Goal: Check status: Check status

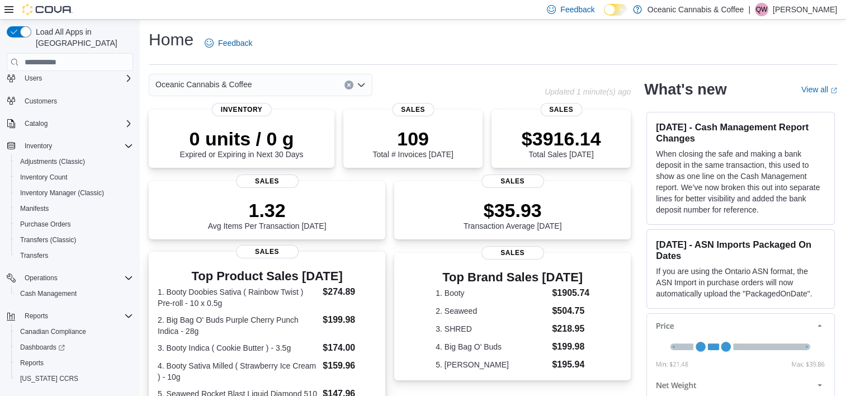
scroll to position [42, 0]
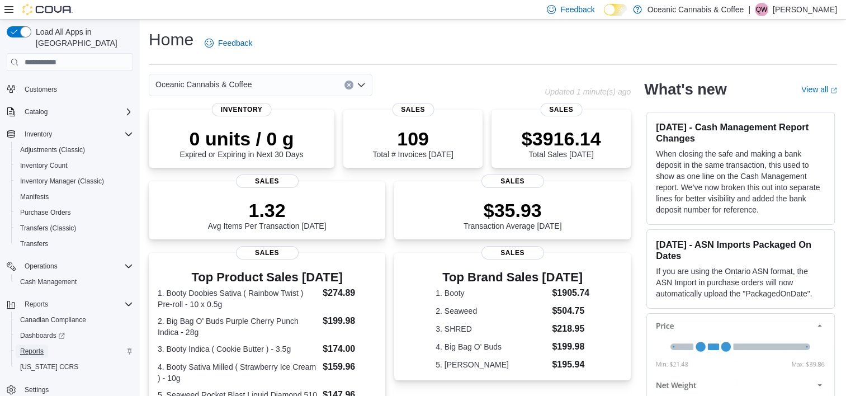
click at [22, 347] on span "Reports" at bounding box center [31, 351] width 23 height 9
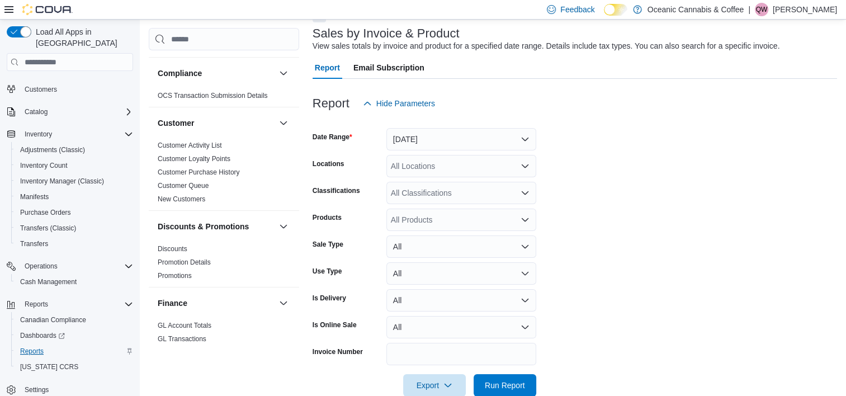
scroll to position [82, 0]
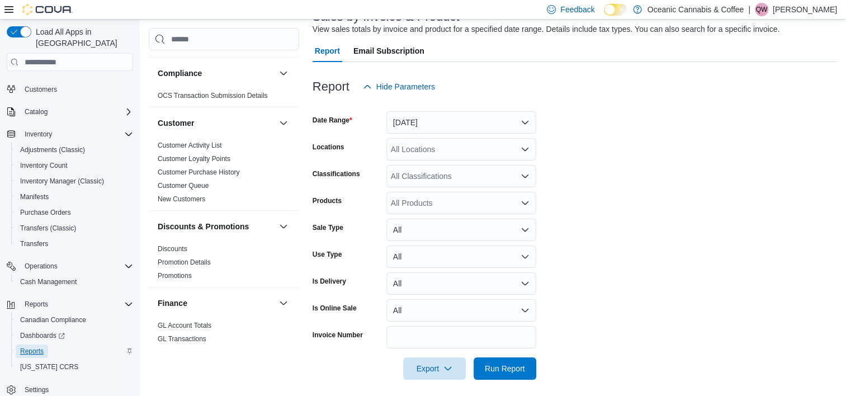
click at [35, 347] on span "Reports" at bounding box center [31, 351] width 23 height 9
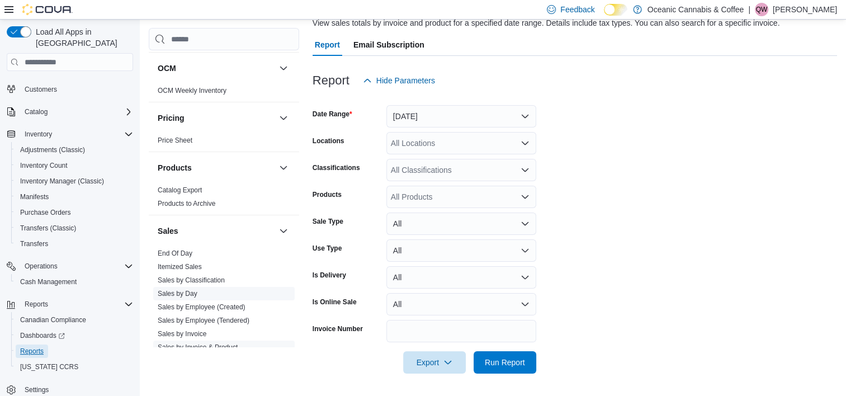
scroll to position [615, 0]
click at [188, 252] on link "End Of Day" at bounding box center [175, 253] width 35 height 8
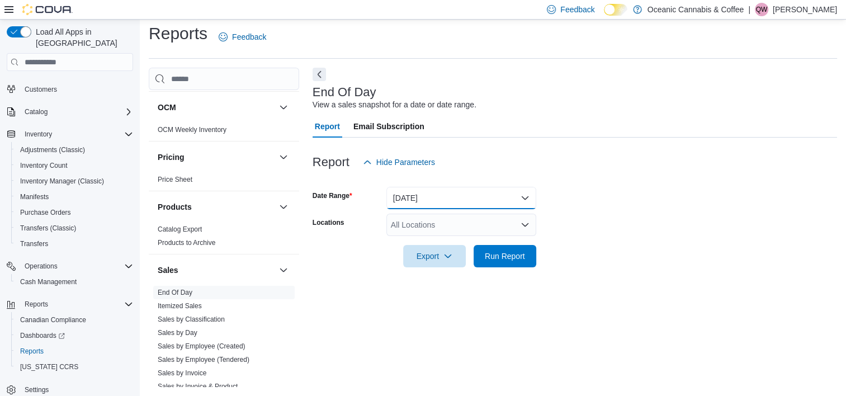
click at [436, 204] on button "[DATE]" at bounding box center [461, 198] width 150 height 22
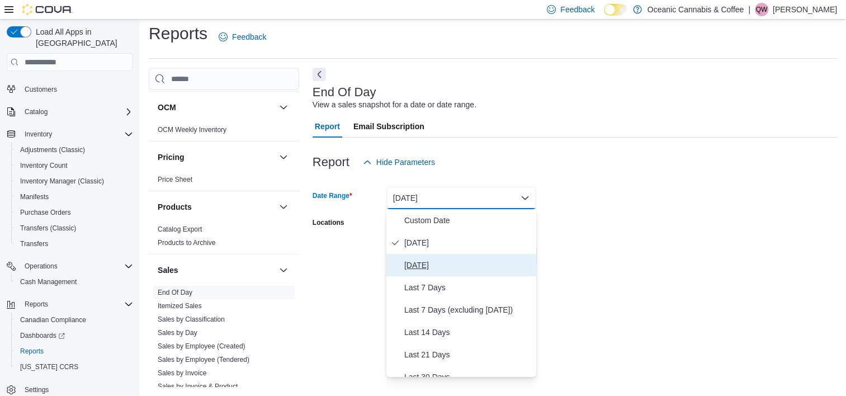
click at [428, 267] on span "[DATE]" at bounding box center [467, 264] width 127 height 13
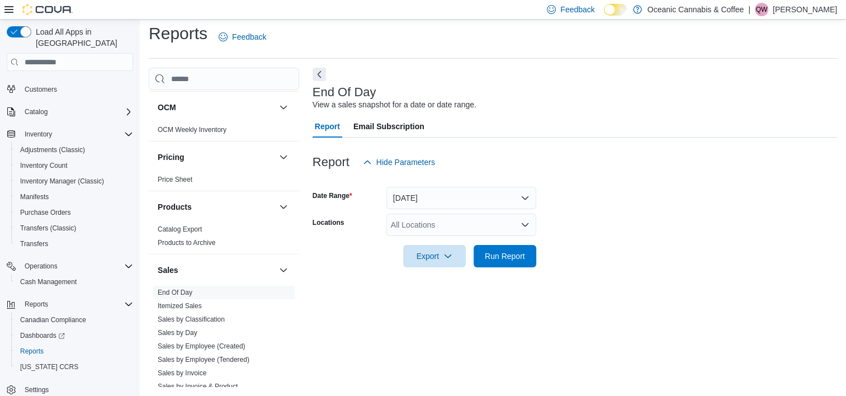
click at [613, 178] on div at bounding box center [575, 179] width 524 height 13
click at [483, 233] on div "All Locations" at bounding box center [461, 225] width 150 height 22
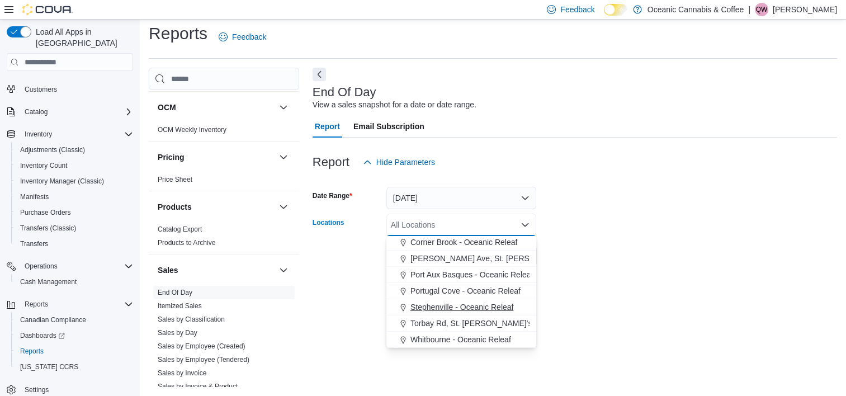
click at [447, 305] on span "Stephenville - Oceanic Releaf" at bounding box center [461, 306] width 103 height 11
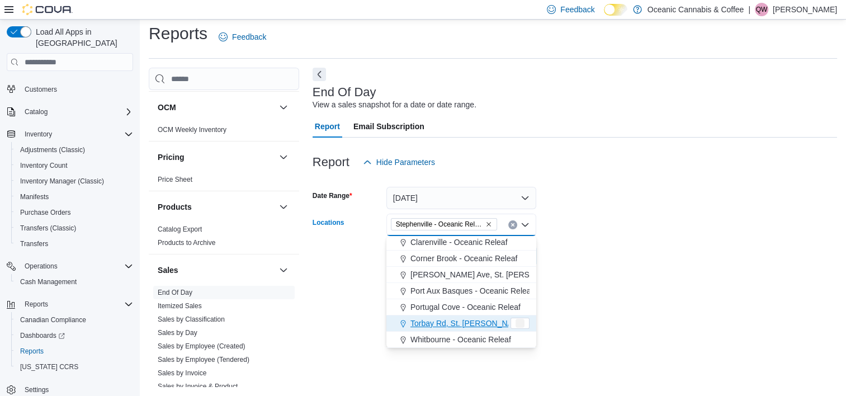
scroll to position [50, 0]
click at [715, 187] on form "Date Range [DATE] Locations [GEOGRAPHIC_DATA] - [GEOGRAPHIC_DATA] Releaf Combo …" at bounding box center [575, 220] width 524 height 94
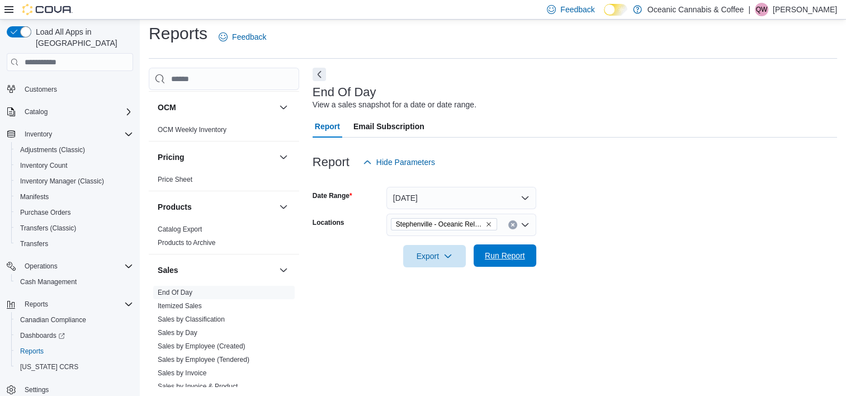
click at [505, 253] on span "Run Report" at bounding box center [505, 255] width 40 height 11
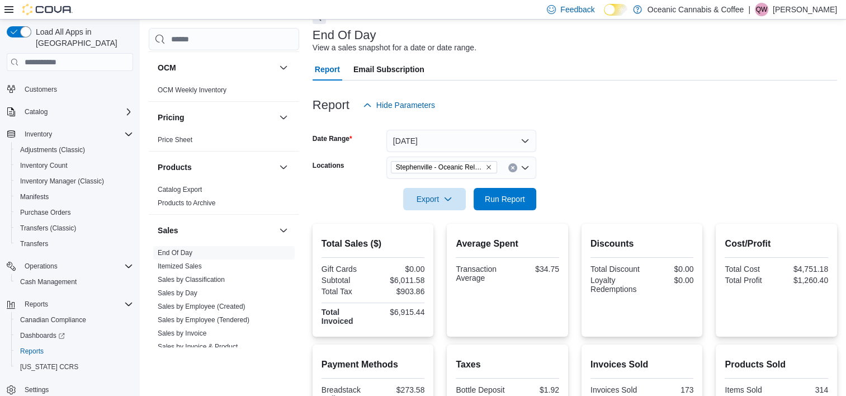
scroll to position [174, 0]
